Goal: Task Accomplishment & Management: Manage account settings

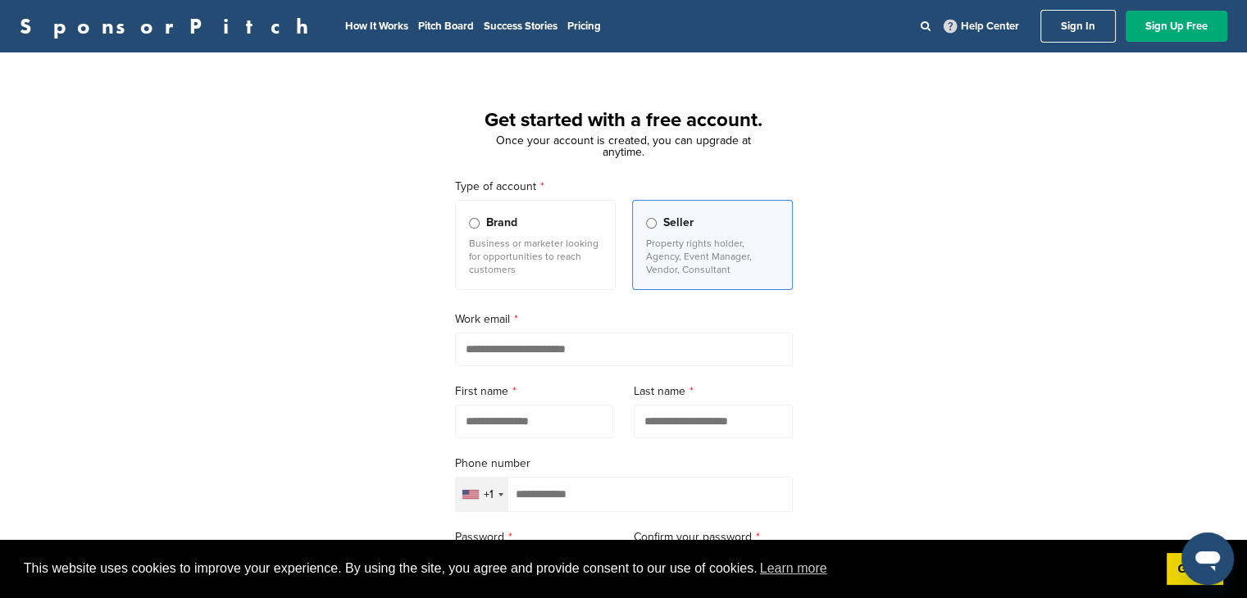
click at [1097, 24] on link "Sign In" at bounding box center [1077, 26] width 75 height 33
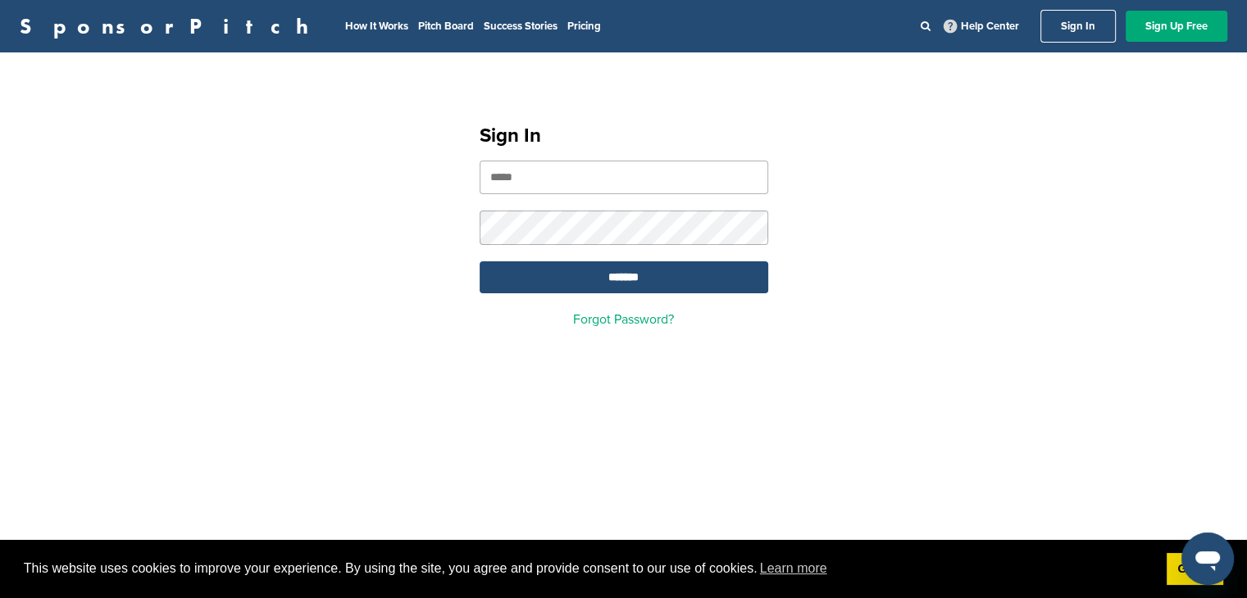
click at [592, 173] on input "email" at bounding box center [623, 178] width 289 height 34
type input "*"
type input "**********"
click at [479, 261] on input "*******" at bounding box center [623, 277] width 289 height 32
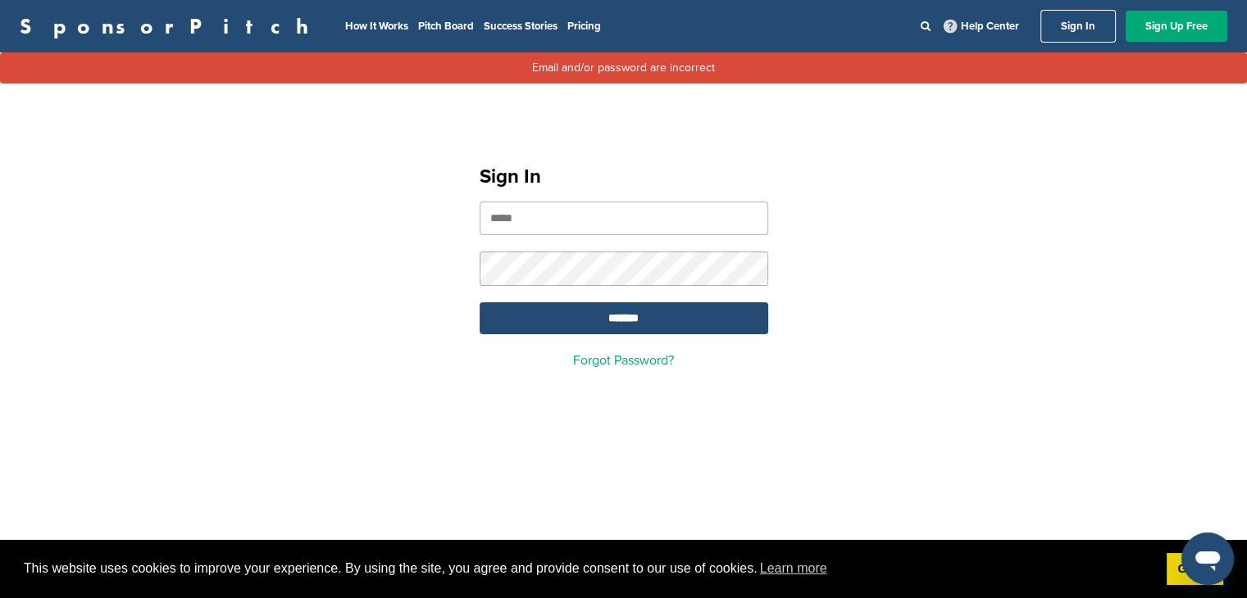
click at [653, 211] on input "email" at bounding box center [623, 219] width 289 height 34
type input "**********"
click at [479, 302] on input "*******" at bounding box center [623, 318] width 289 height 32
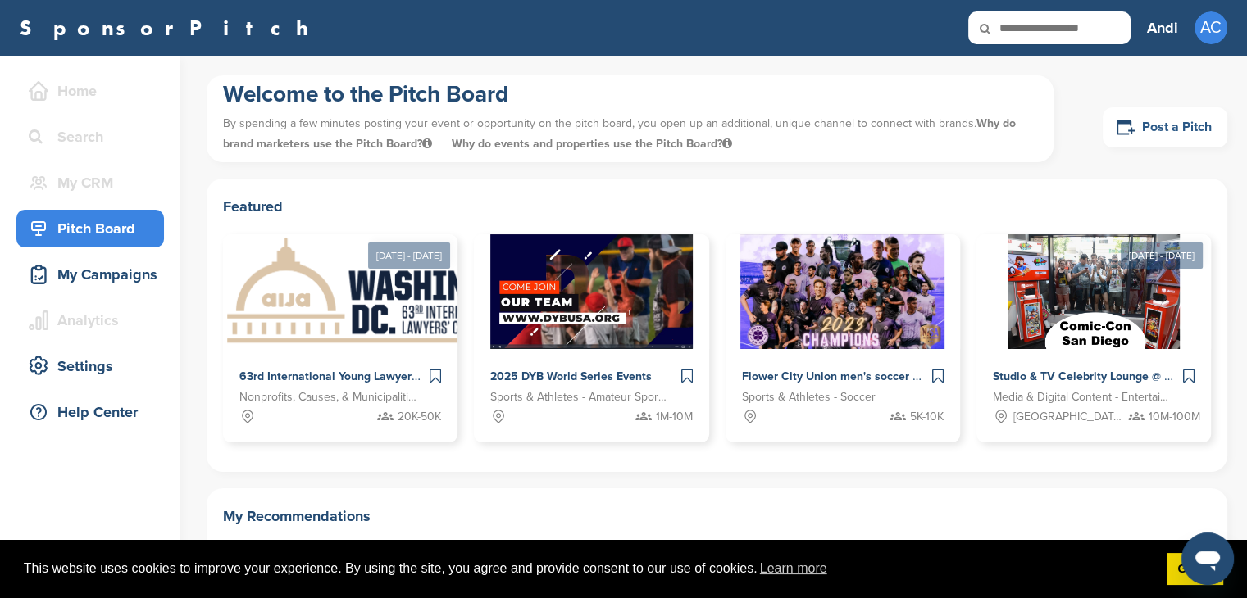
click at [1162, 126] on link "Post a Pitch" at bounding box center [1164, 127] width 125 height 40
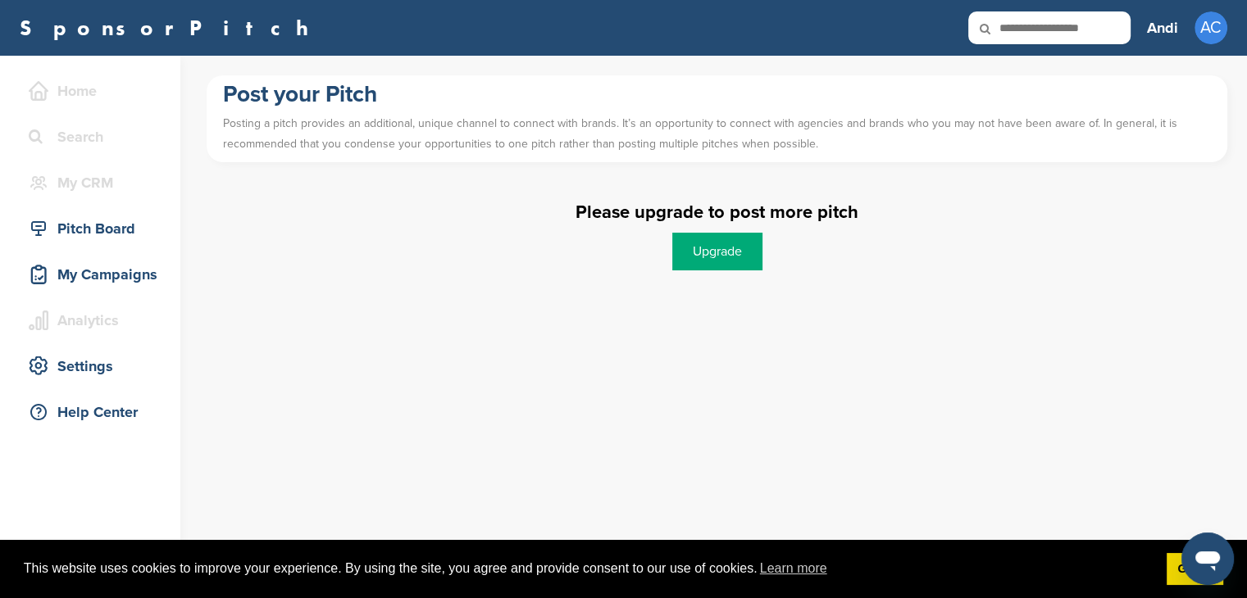
click at [720, 252] on link "Upgrade" at bounding box center [717, 252] width 90 height 38
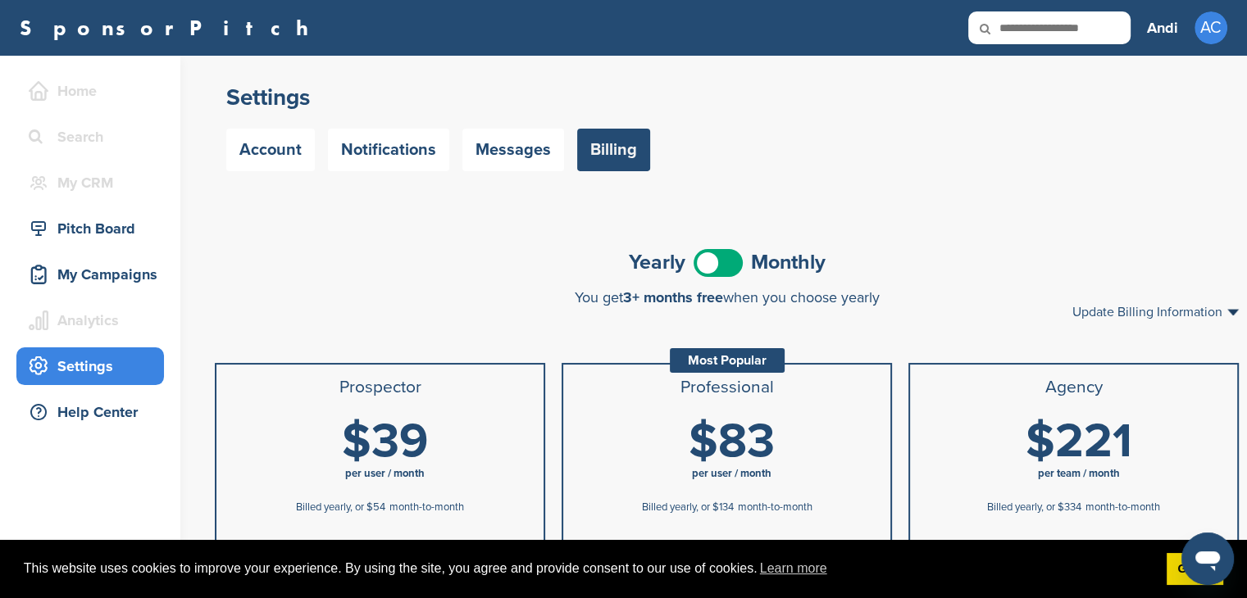
click at [100, 279] on div "My Campaigns" at bounding box center [94, 275] width 139 height 30
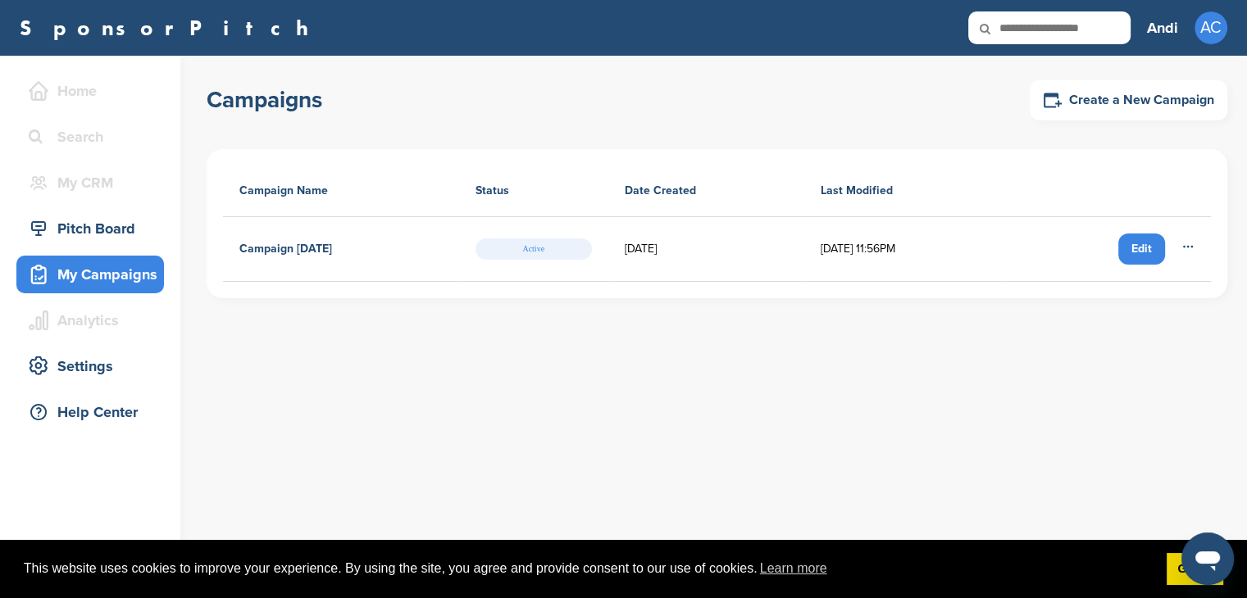
click at [1143, 257] on div "Edit" at bounding box center [1141, 249] width 47 height 31
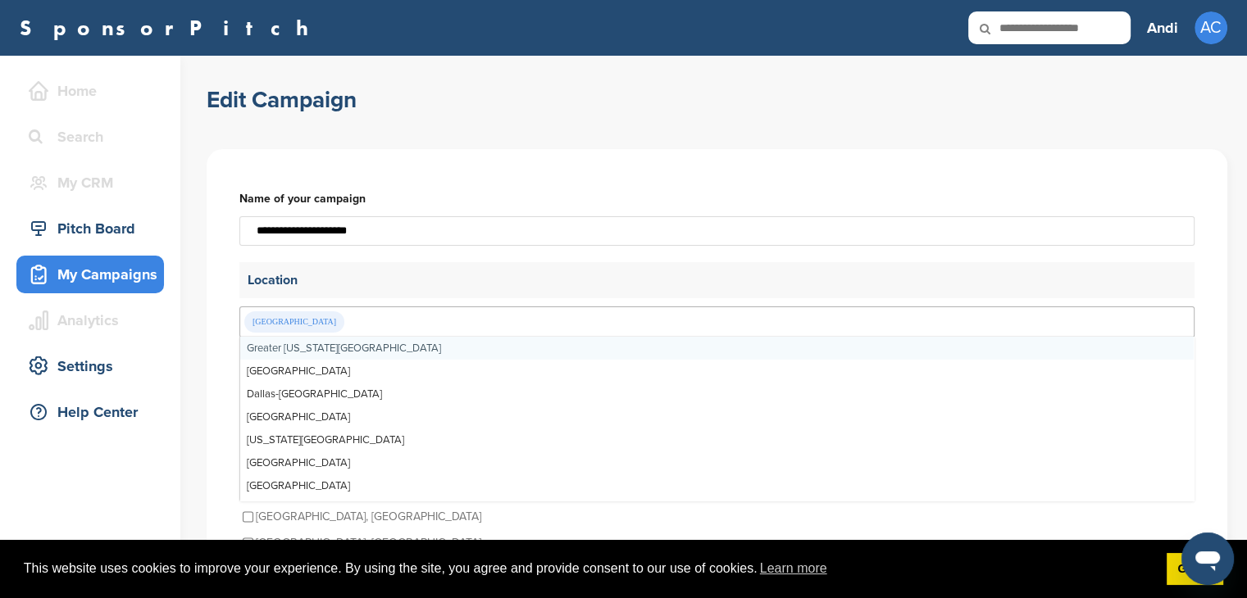
click at [386, 323] on div "[GEOGRAPHIC_DATA]" at bounding box center [716, 322] width 955 height 31
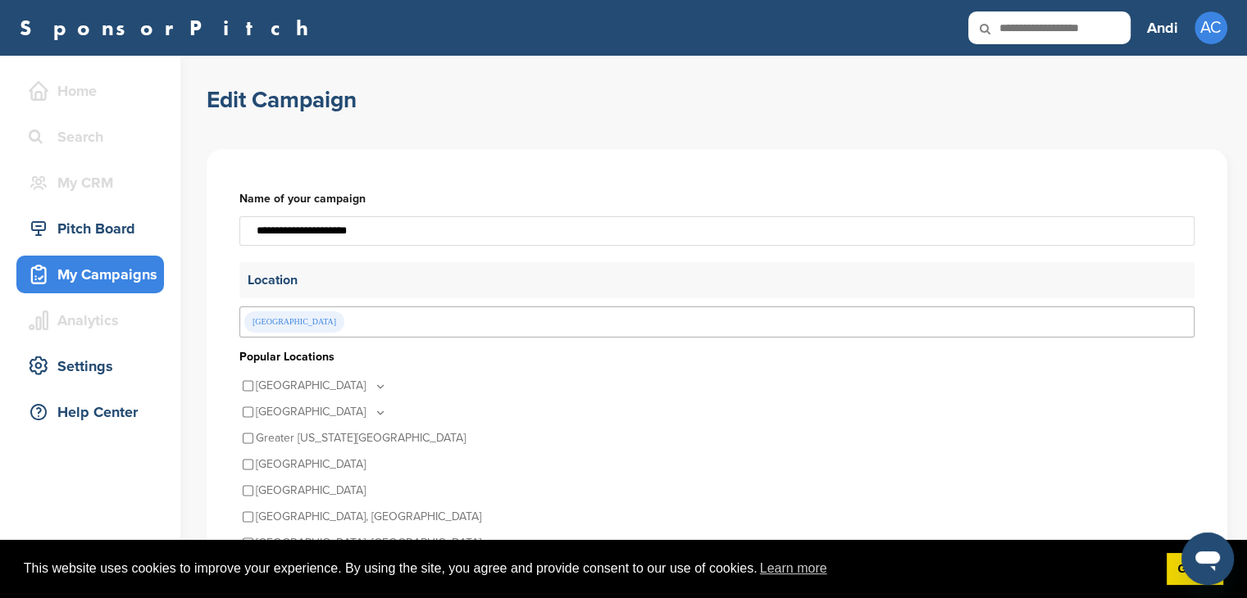
click at [1180, 30] on div "Andi AC Getting Started Settings Sign Out" at bounding box center [1187, 28] width 80 height 36
click at [1159, 61] on link "Getting Started" at bounding box center [1169, 62] width 93 height 14
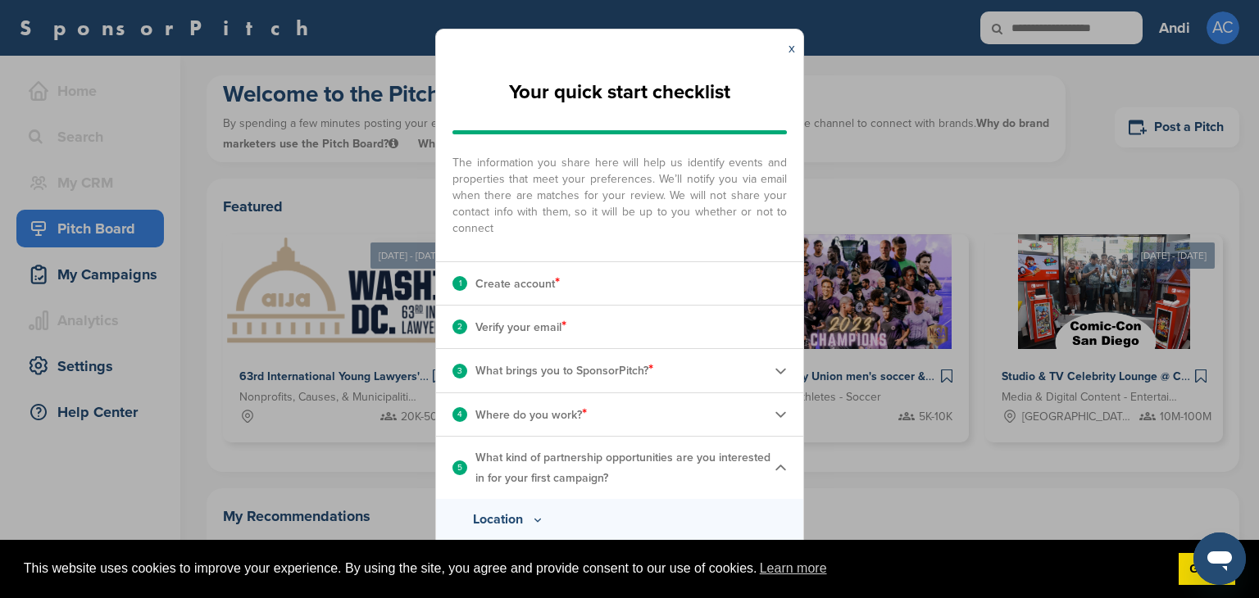
click at [775, 373] on img at bounding box center [781, 371] width 12 height 12
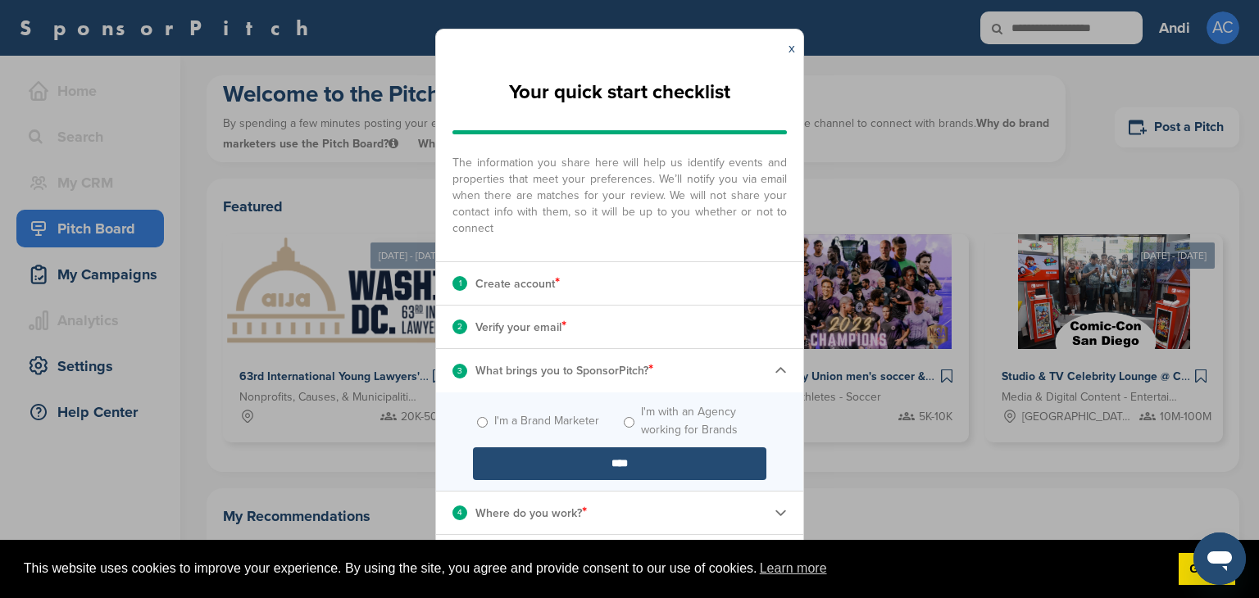
scroll to position [30, 0]
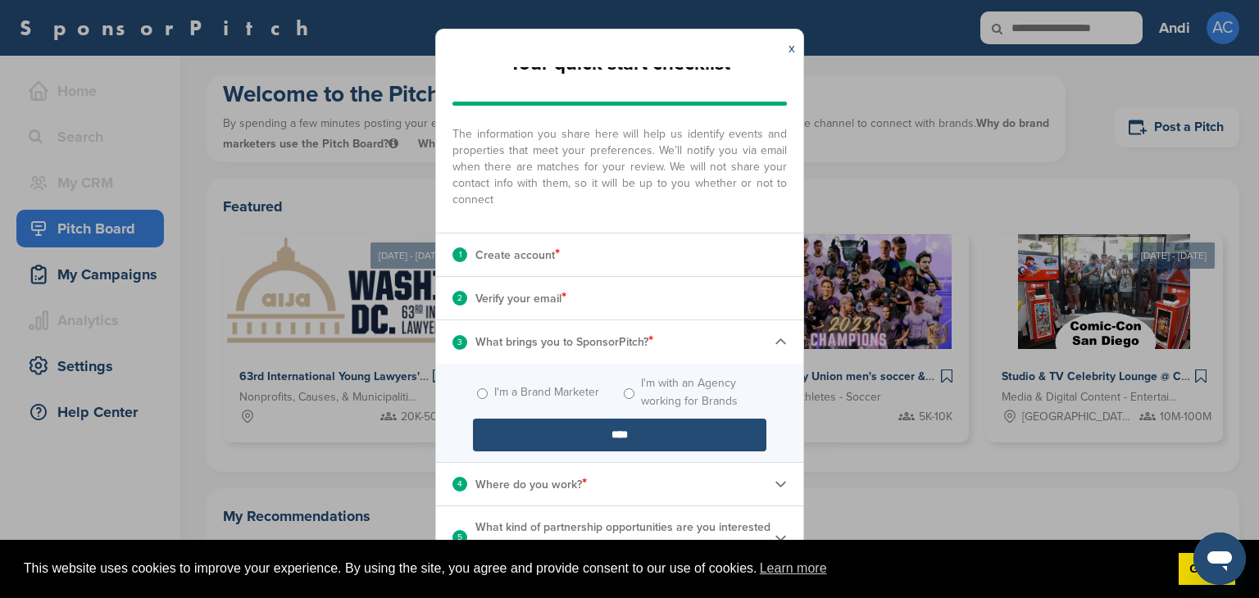
click at [777, 480] on div "4 Where do you work? *" at bounding box center [619, 484] width 367 height 43
click at [775, 483] on div "4 Where do you work? *" at bounding box center [619, 484] width 367 height 43
click at [775, 484] on img at bounding box center [781, 484] width 12 height 12
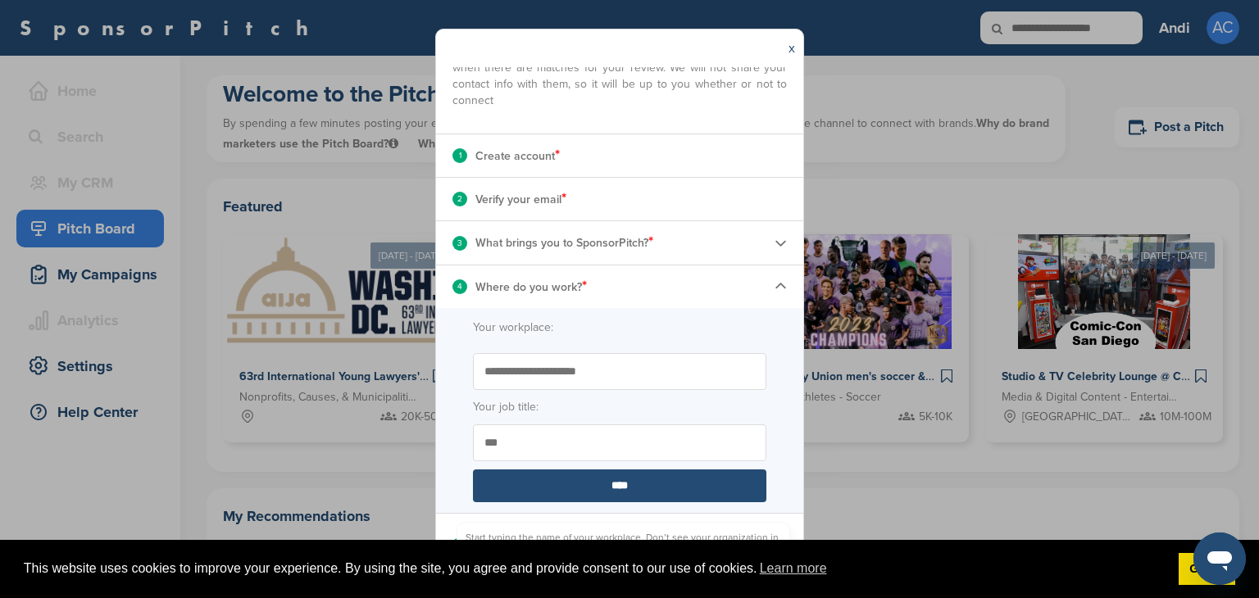
scroll to position [135, 0]
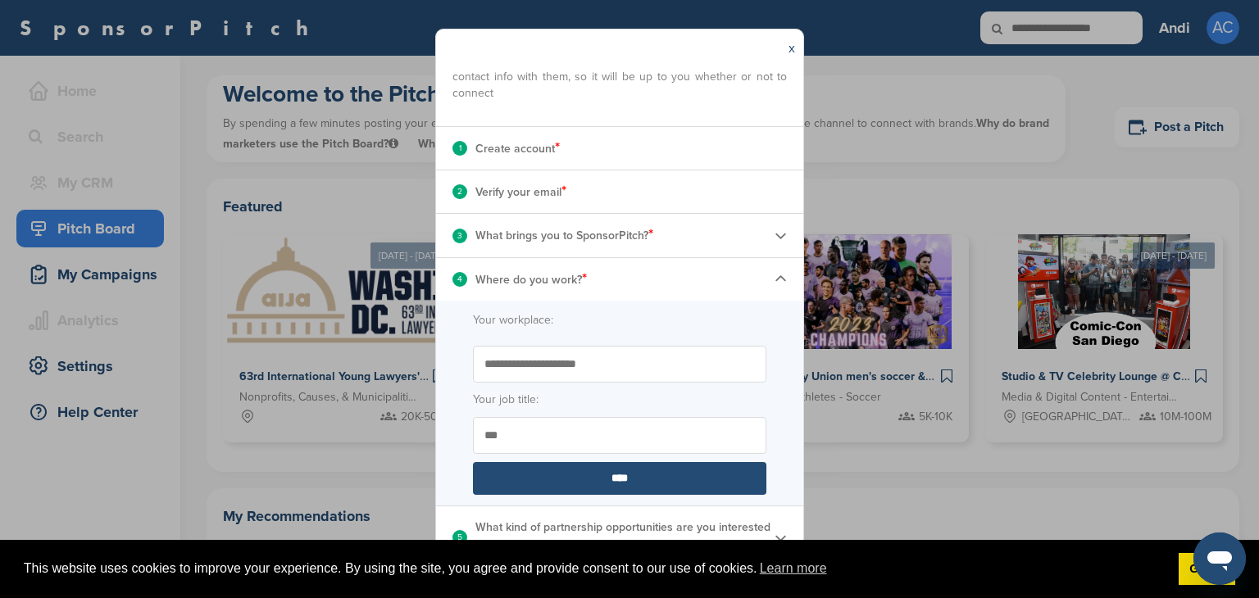
click at [775, 282] on img at bounding box center [781, 279] width 12 height 12
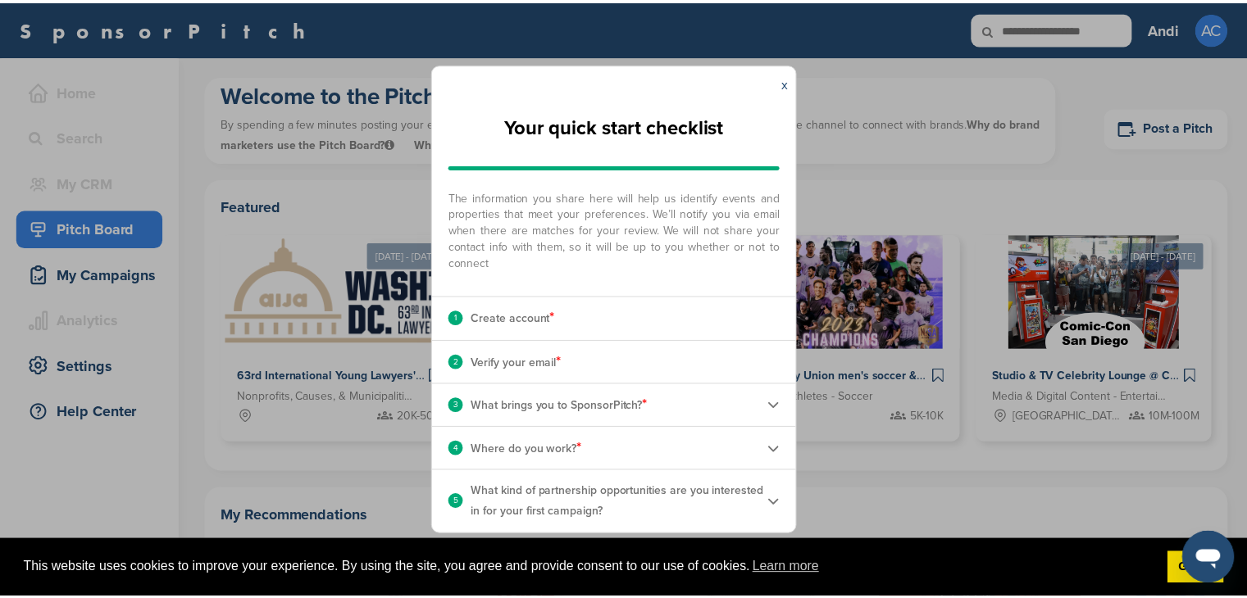
scroll to position [0, 0]
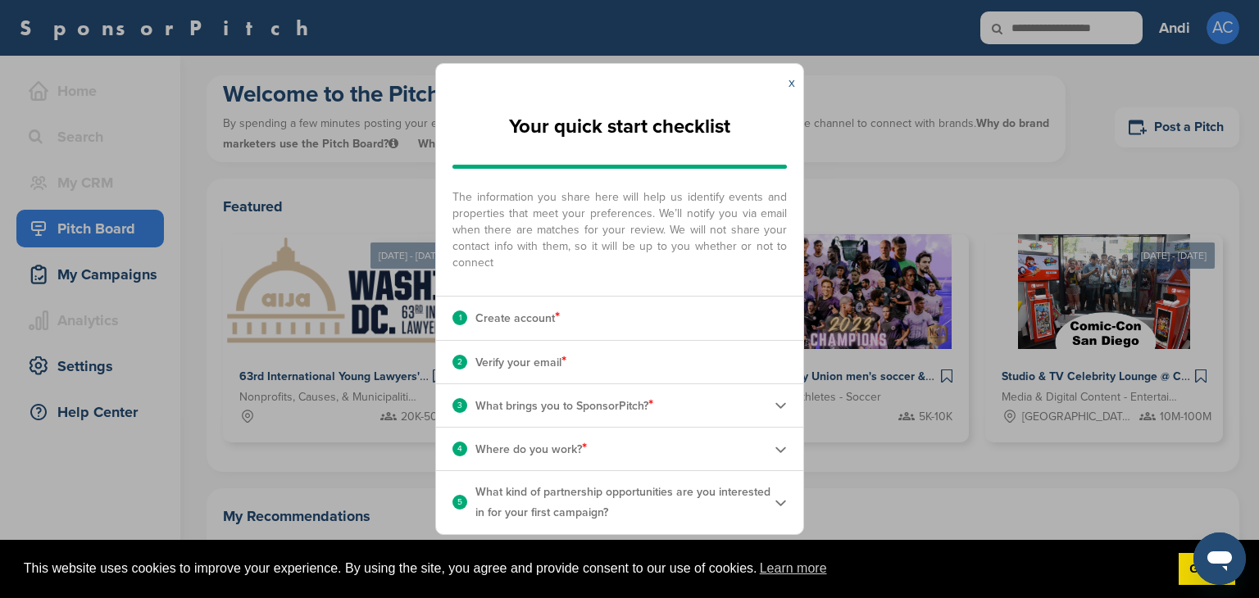
click at [793, 83] on link "x" at bounding box center [791, 83] width 7 height 16
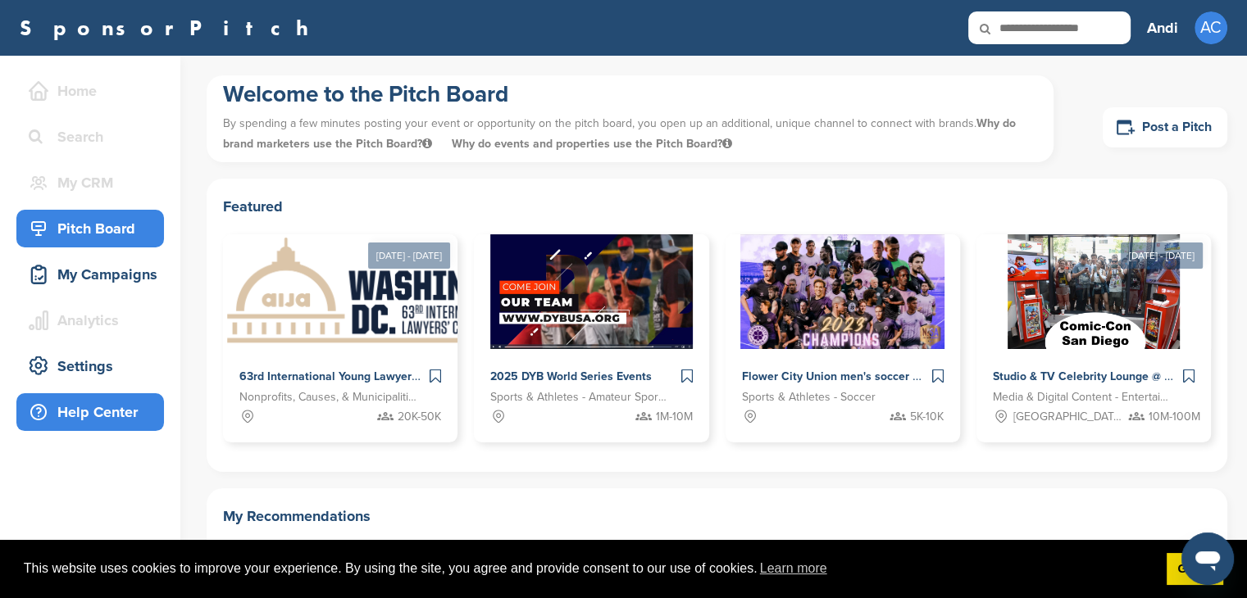
click at [123, 411] on div "Help Center" at bounding box center [94, 413] width 139 height 30
click at [1152, 136] on link "Post a Pitch" at bounding box center [1164, 127] width 125 height 40
click at [1078, 34] on input "text" at bounding box center [1049, 27] width 162 height 33
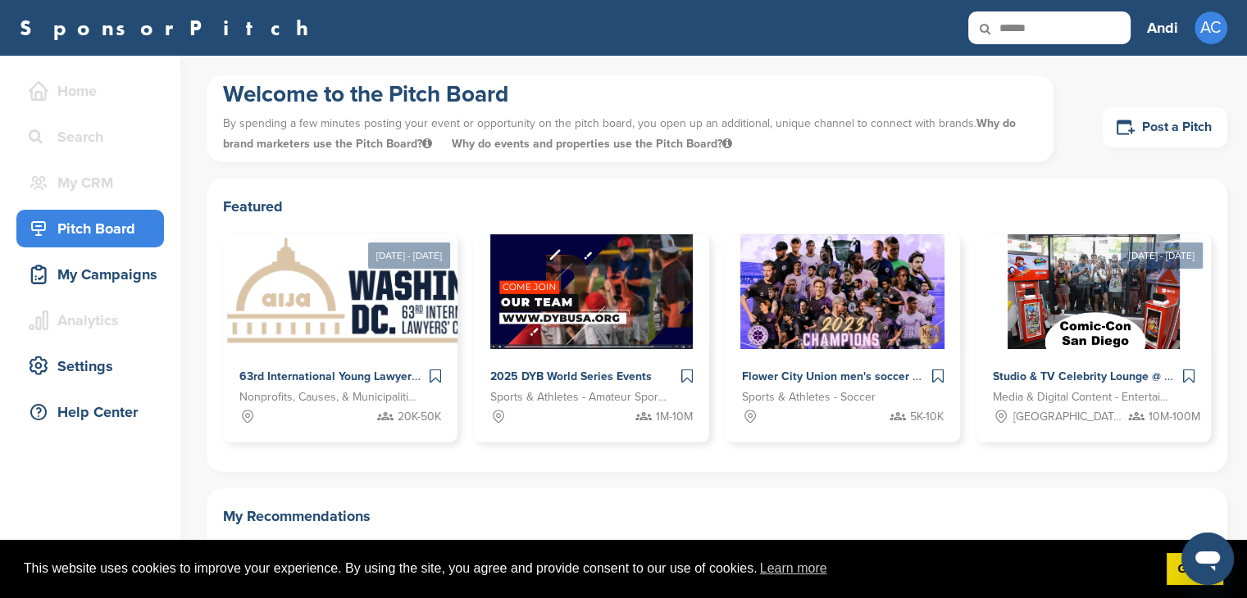
type input "******"
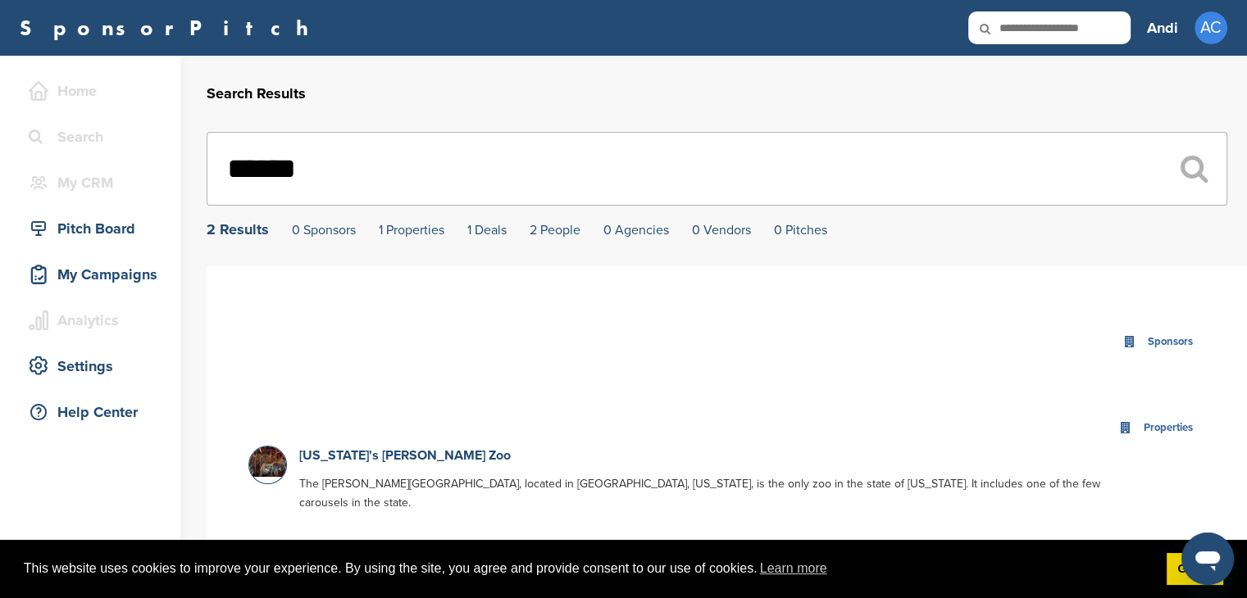
click at [423, 160] on input "******" at bounding box center [717, 169] width 1020 height 74
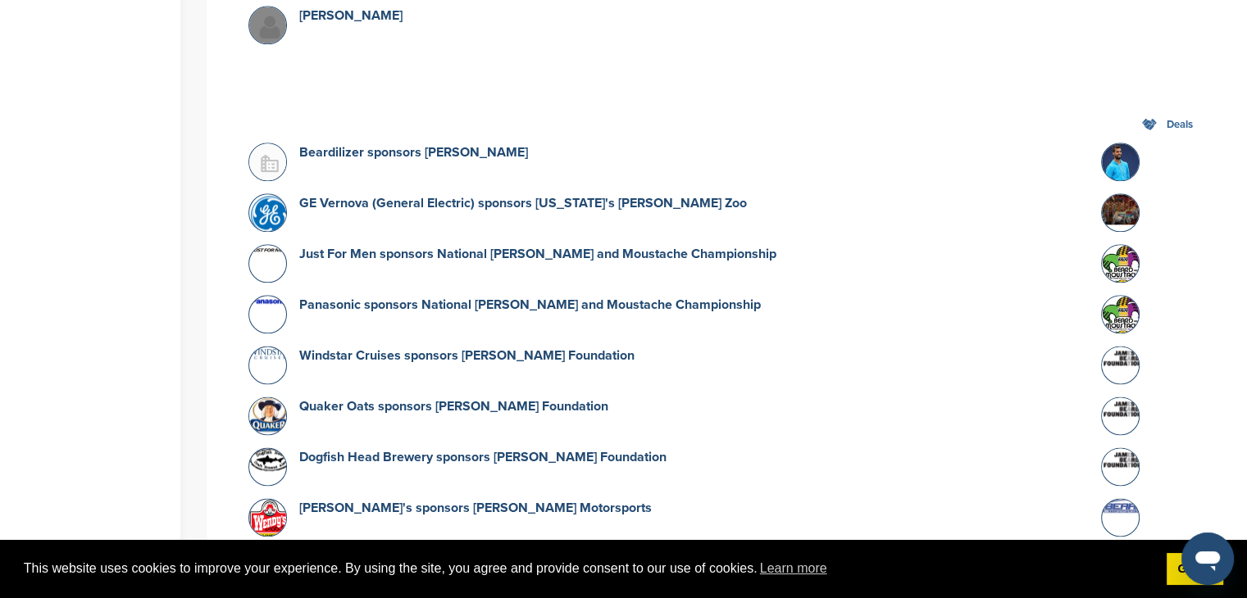
scroll to position [2049, 0]
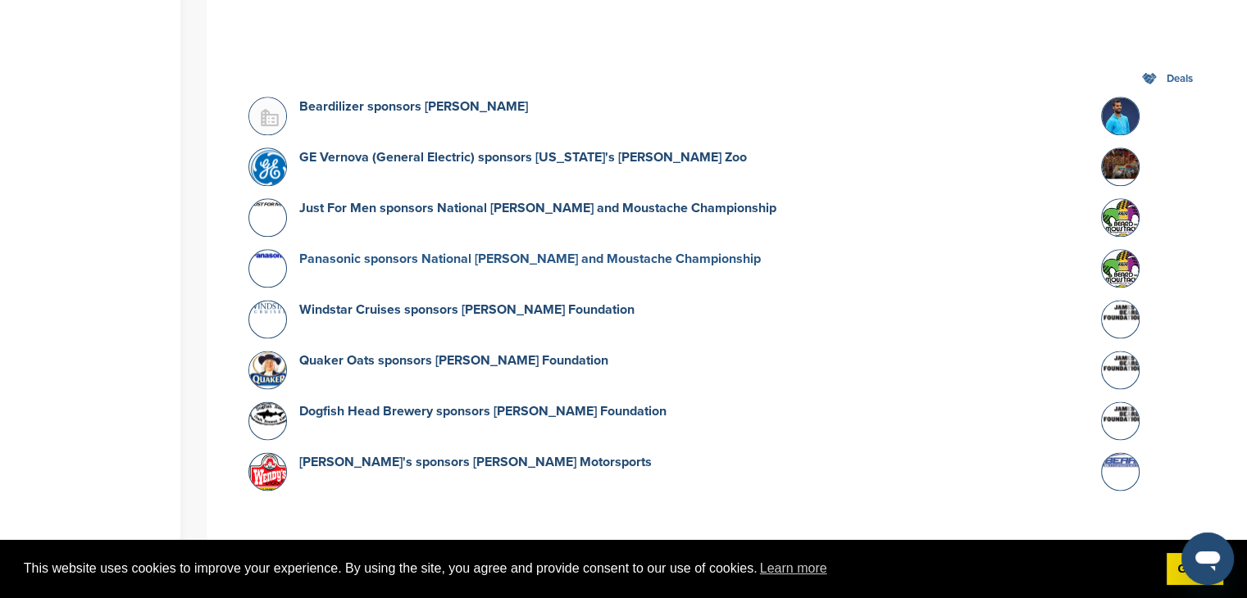
type input "*****"
click at [492, 251] on link "Panasonic sponsors National [PERSON_NAME] and Moustache Championship" at bounding box center [529, 259] width 461 height 16
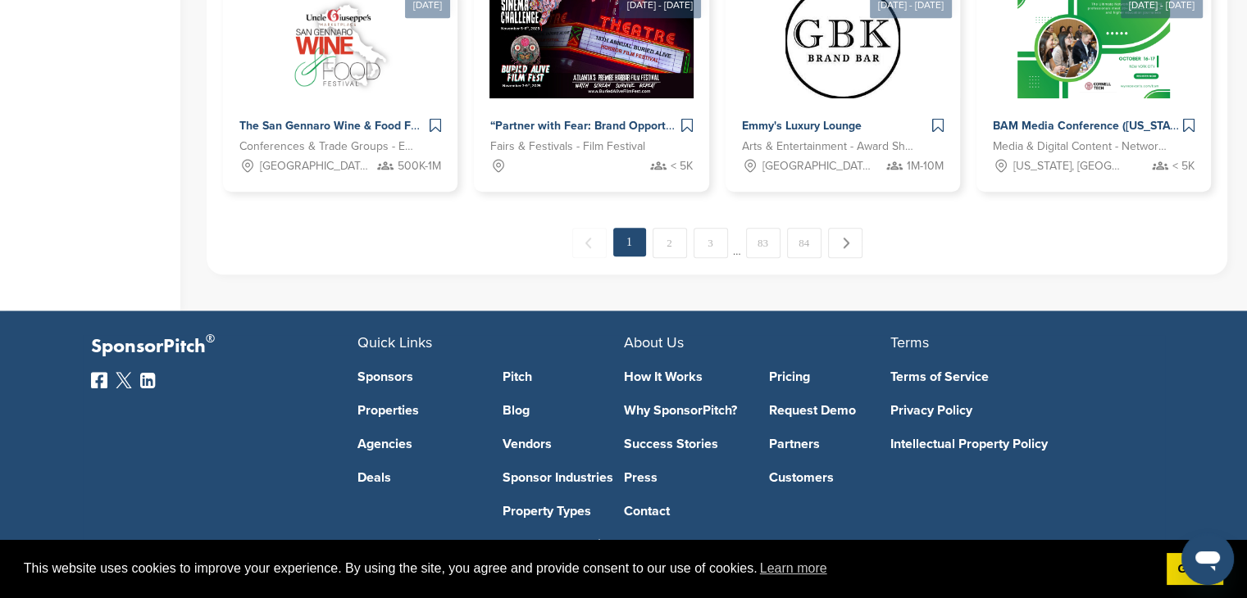
scroll to position [1461, 0]
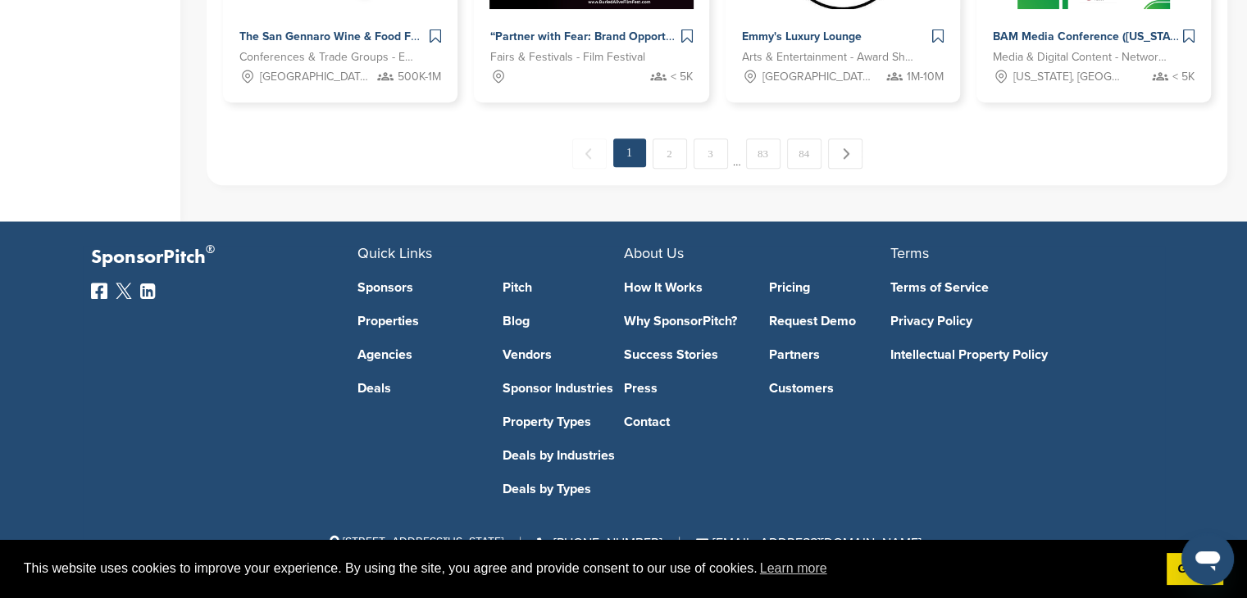
click at [661, 286] on link "How It Works" at bounding box center [684, 287] width 121 height 13
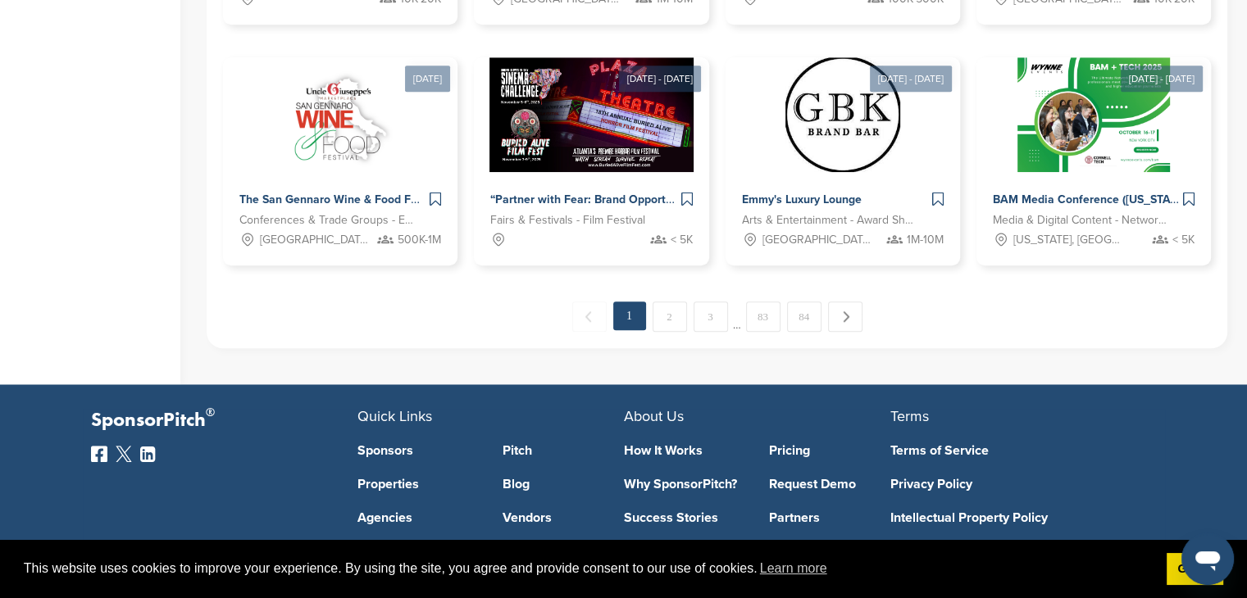
scroll to position [1311, 0]
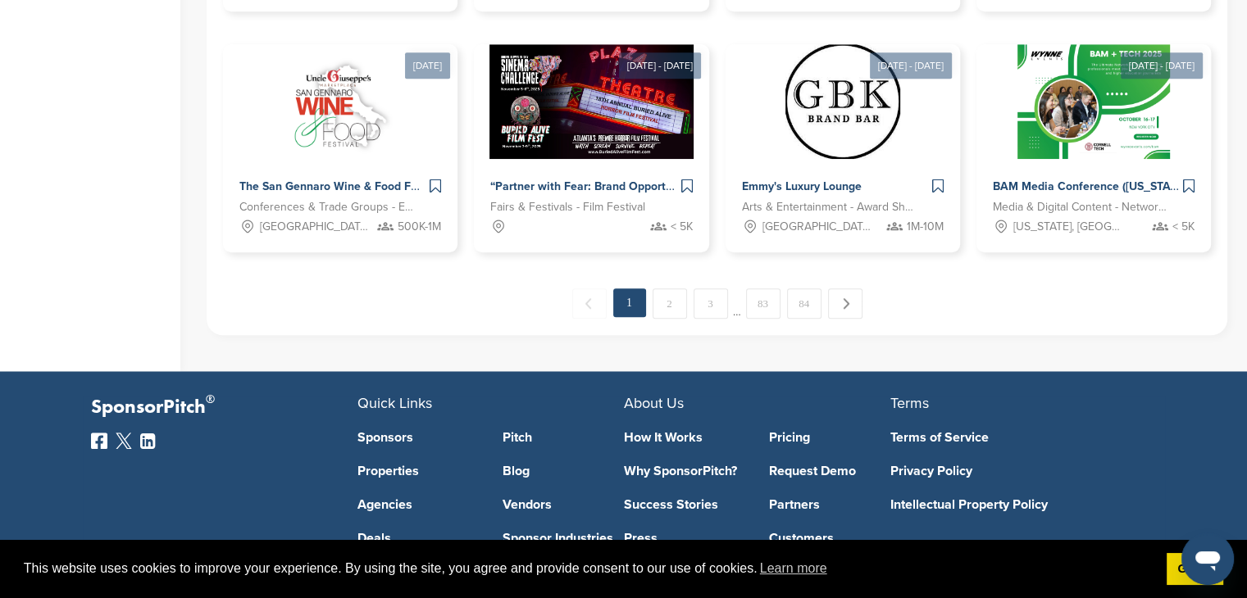
click at [521, 504] on link "Vendors" at bounding box center [562, 504] width 121 height 13
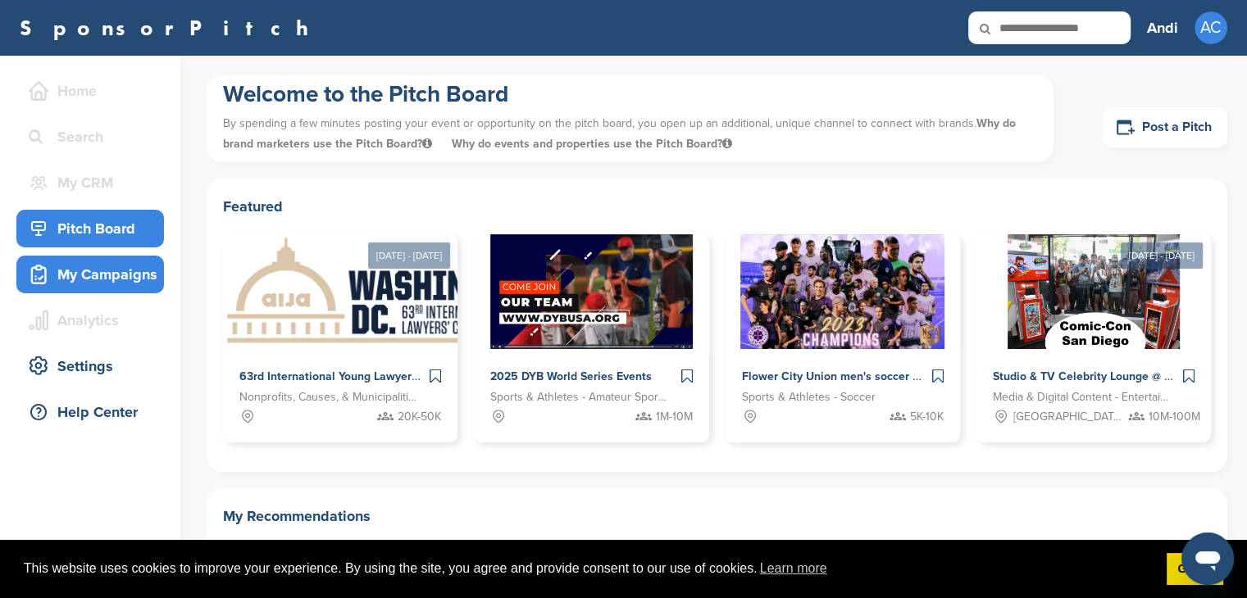
click at [122, 286] on div "My Campaigns" at bounding box center [94, 275] width 139 height 30
